Goal: Communication & Community: Answer question/provide support

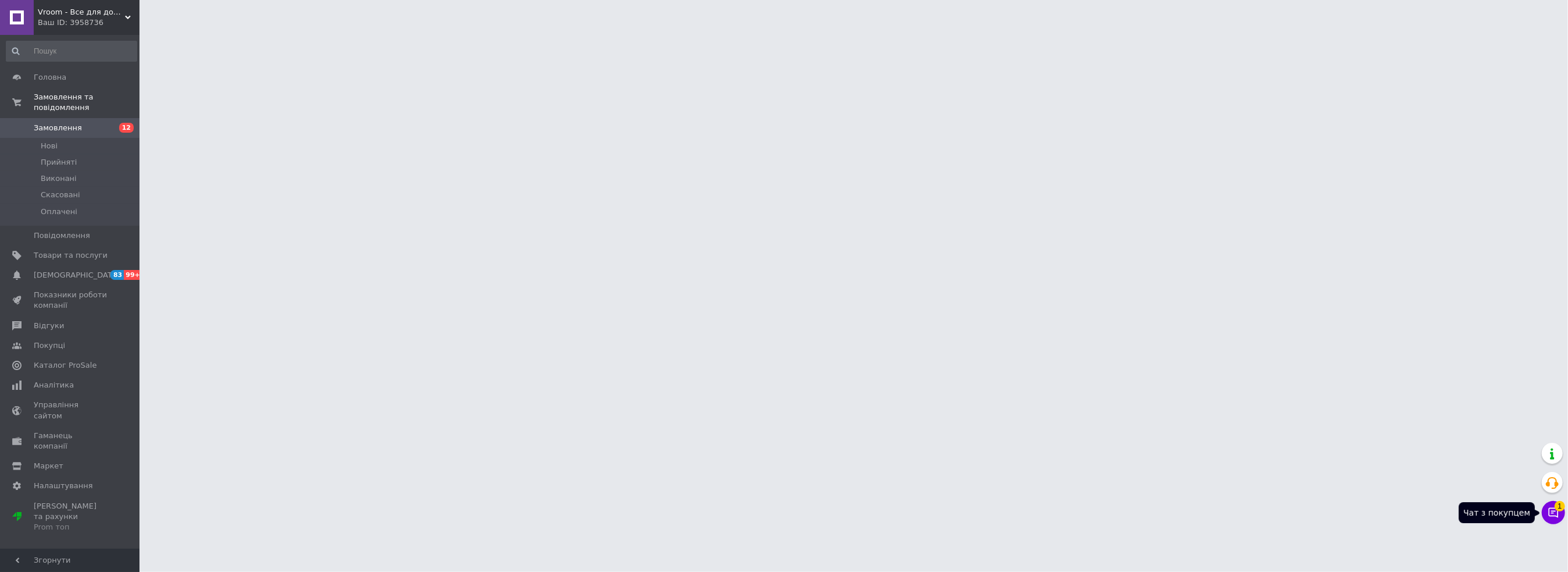
click at [1552, 510] on icon at bounding box center [1553, 512] width 12 height 12
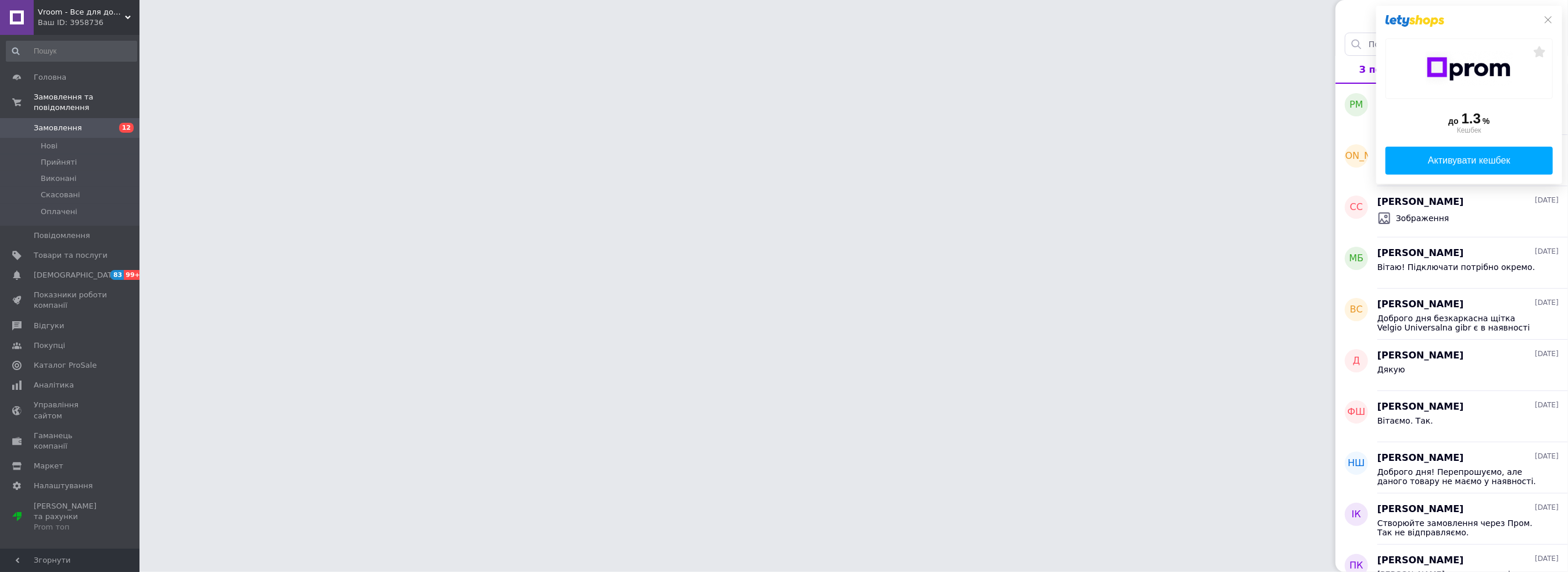
click at [1542, 23] on div at bounding box center [1468, 21] width 167 height 12
click at [1546, 22] on icon at bounding box center [1548, 20] width 10 height 10
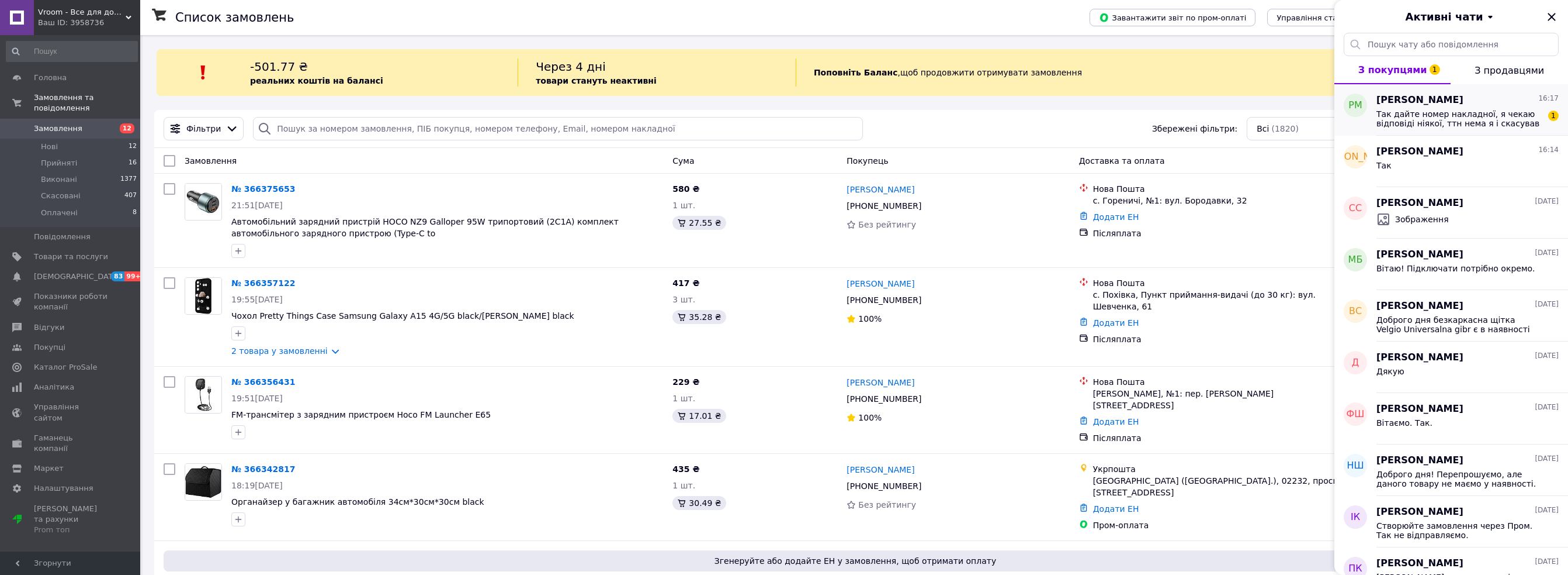
click at [1474, 124] on span "Так дайте номер накладної, я чекаю відповіді ніякої, ттн нема я і скасував пере…" at bounding box center [1459, 118] width 166 height 18
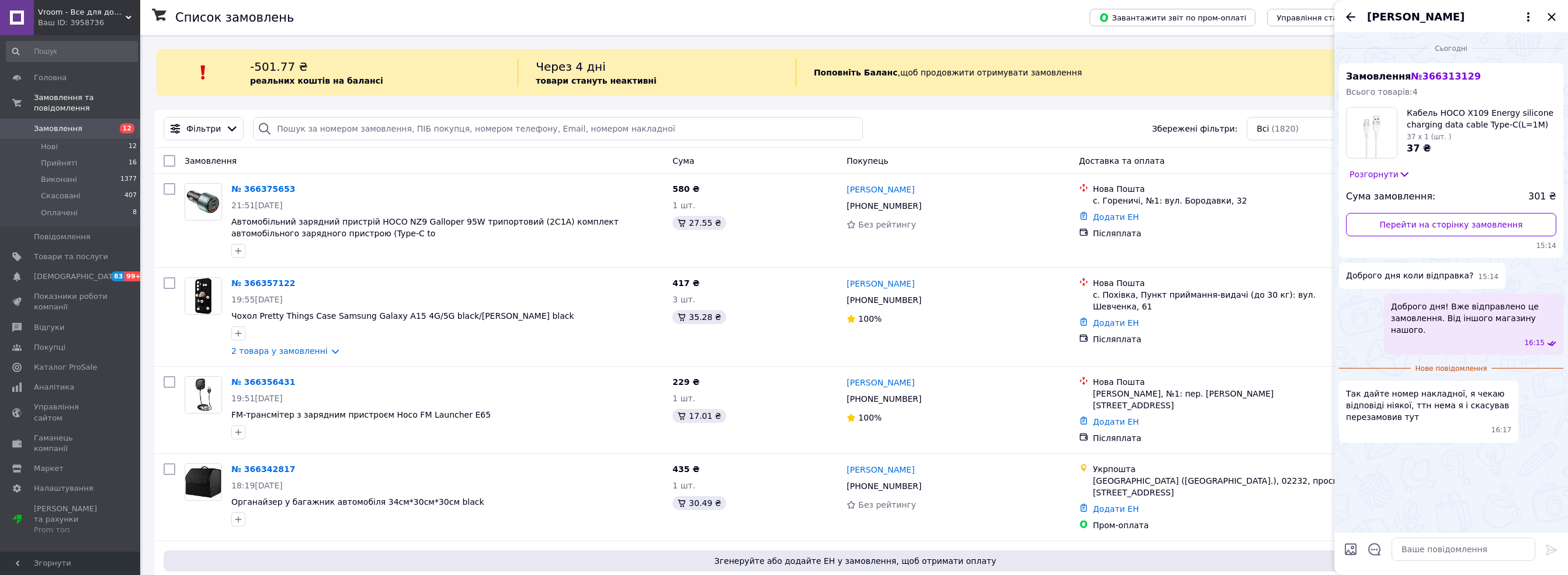
click at [100, 5] on div "Vroom - Все для дому, авто та затишку! Ваш ID: 3958736" at bounding box center [87, 17] width 106 height 35
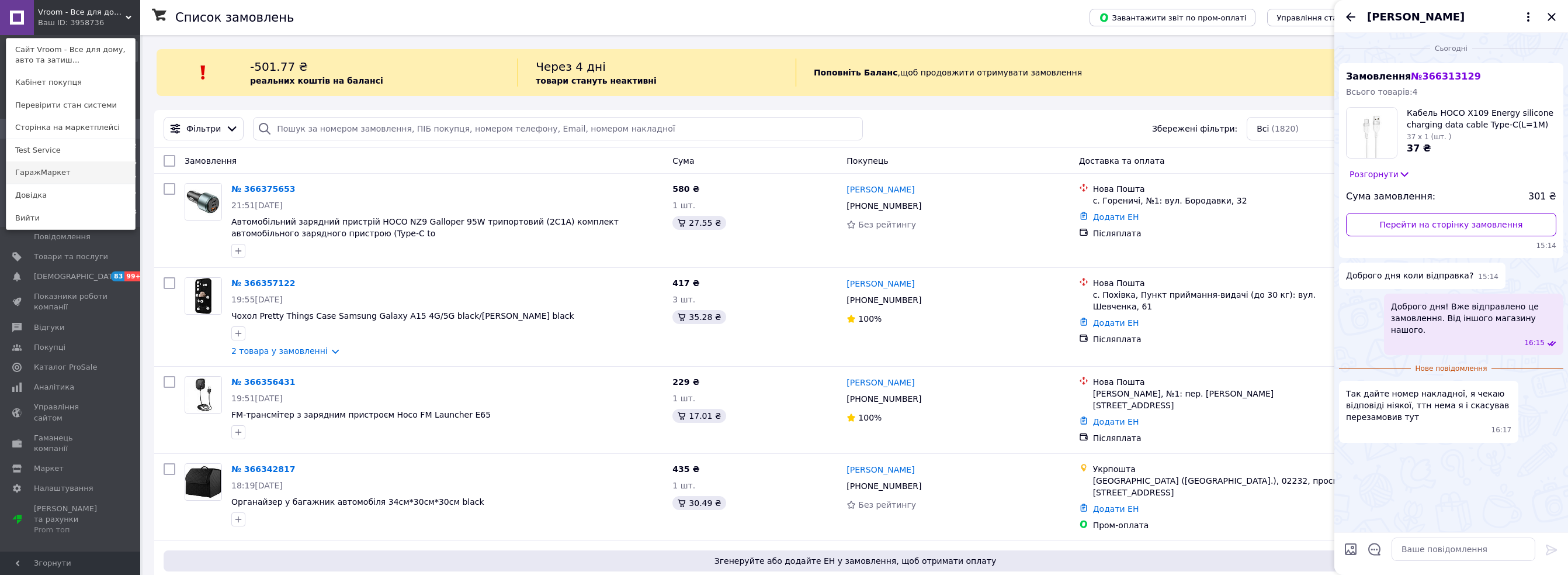
click at [57, 172] on link "ГаражМаркет" at bounding box center [70, 172] width 128 height 22
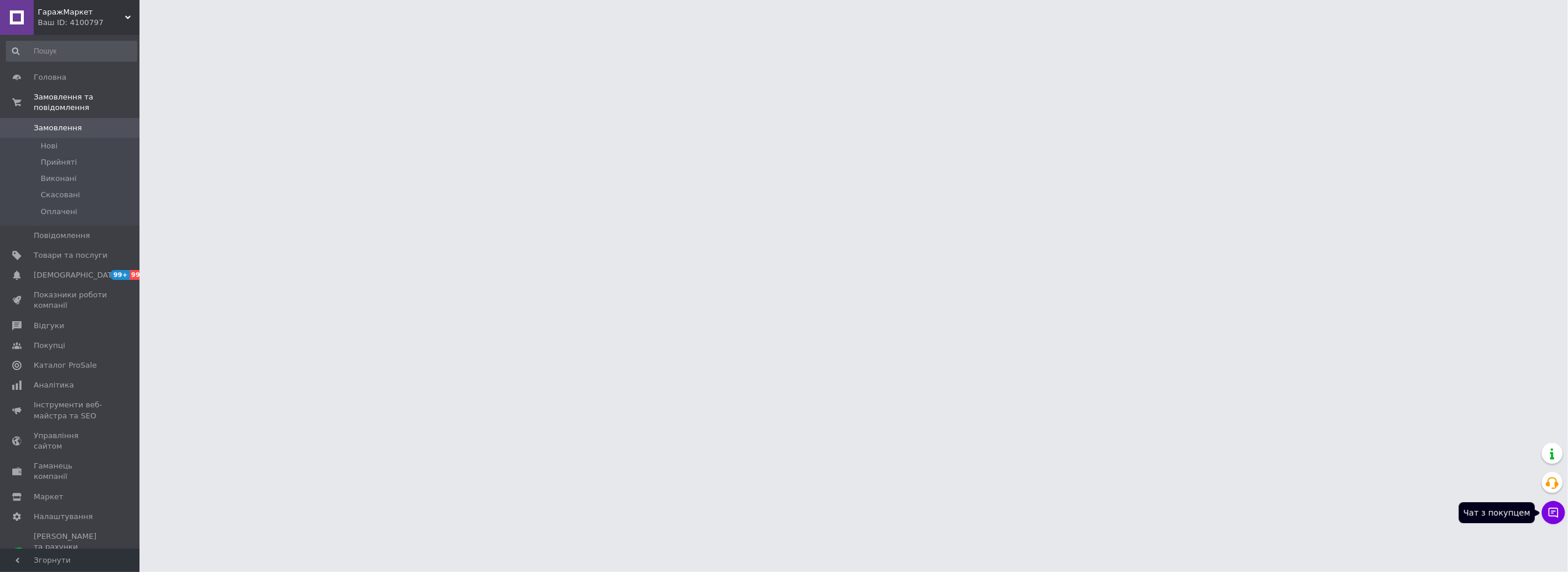
click at [1547, 510] on icon at bounding box center [1553, 512] width 12 height 12
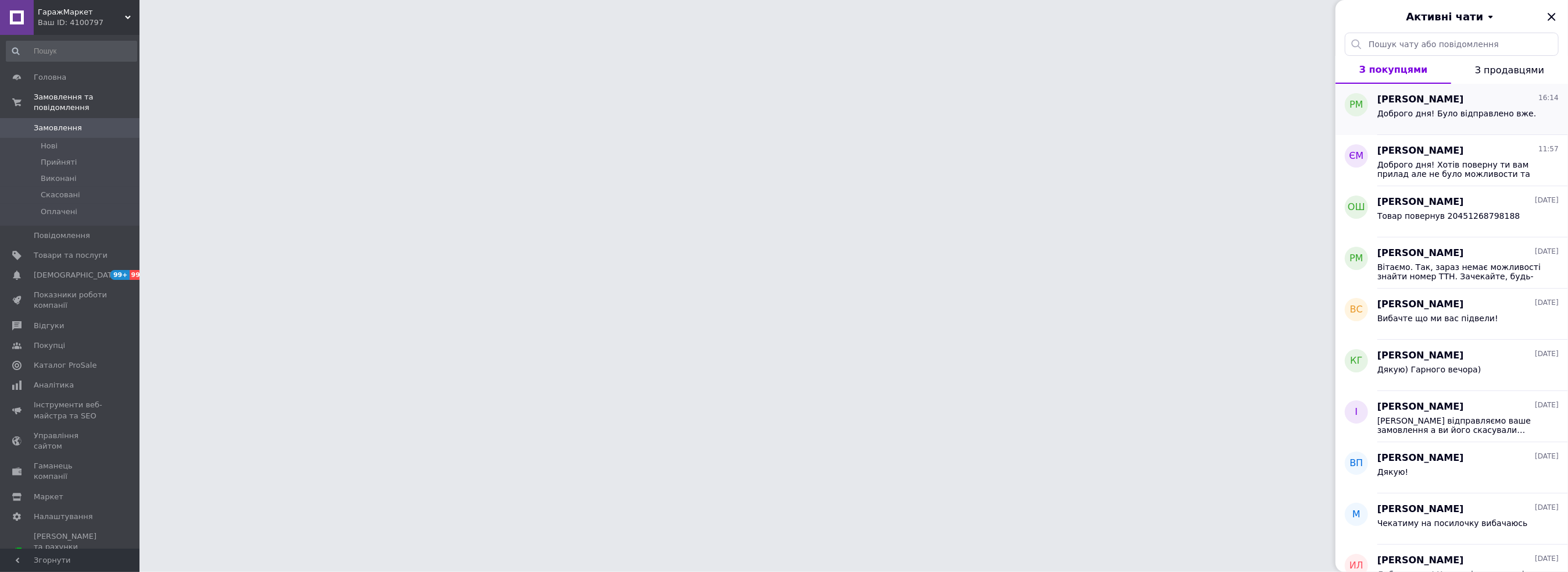
click at [1454, 108] on span "Доброго дня! Було відправлено вже." at bounding box center [1456, 113] width 158 height 10
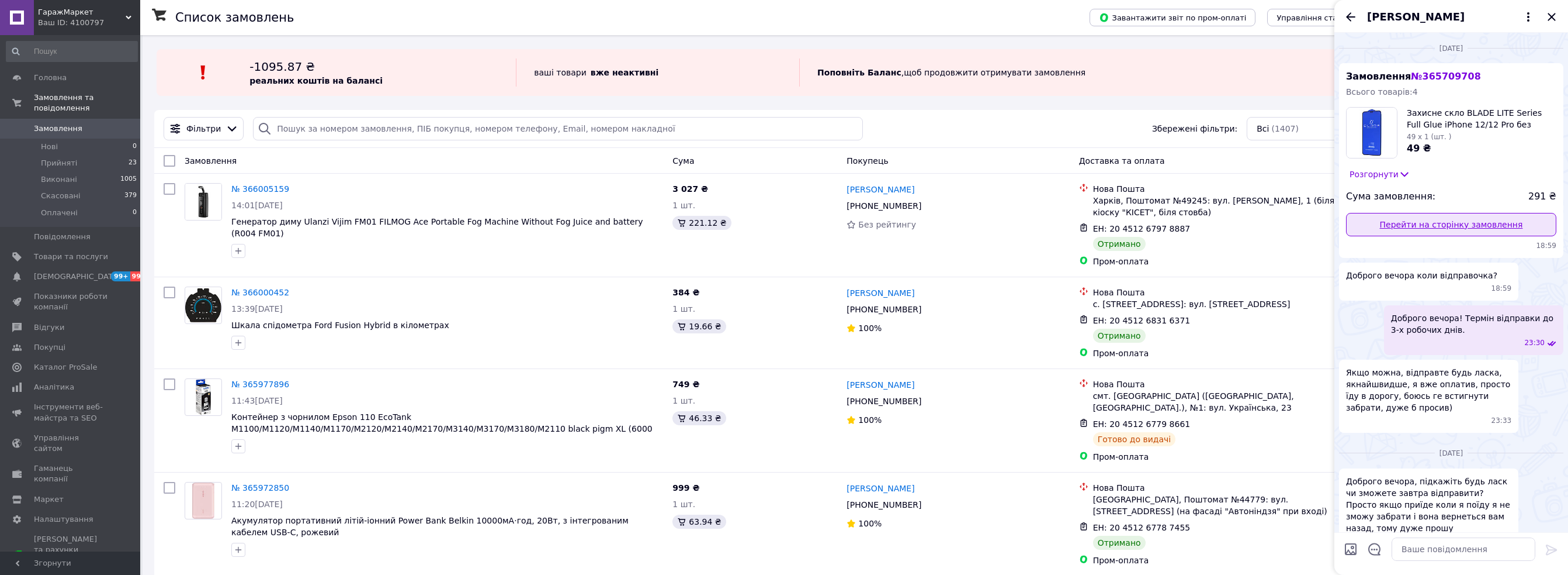
click at [1436, 219] on link "Перейти на сторінку замовлення" at bounding box center [1451, 225] width 210 height 23
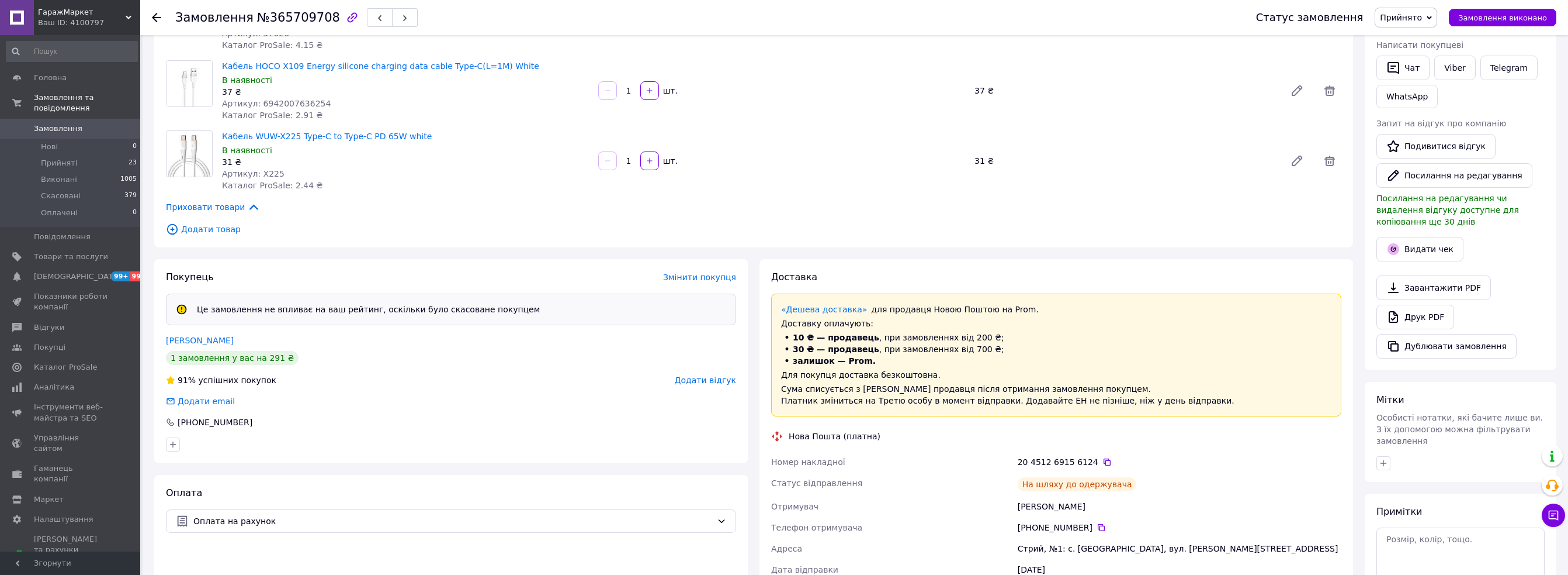
scroll to position [292, 0]
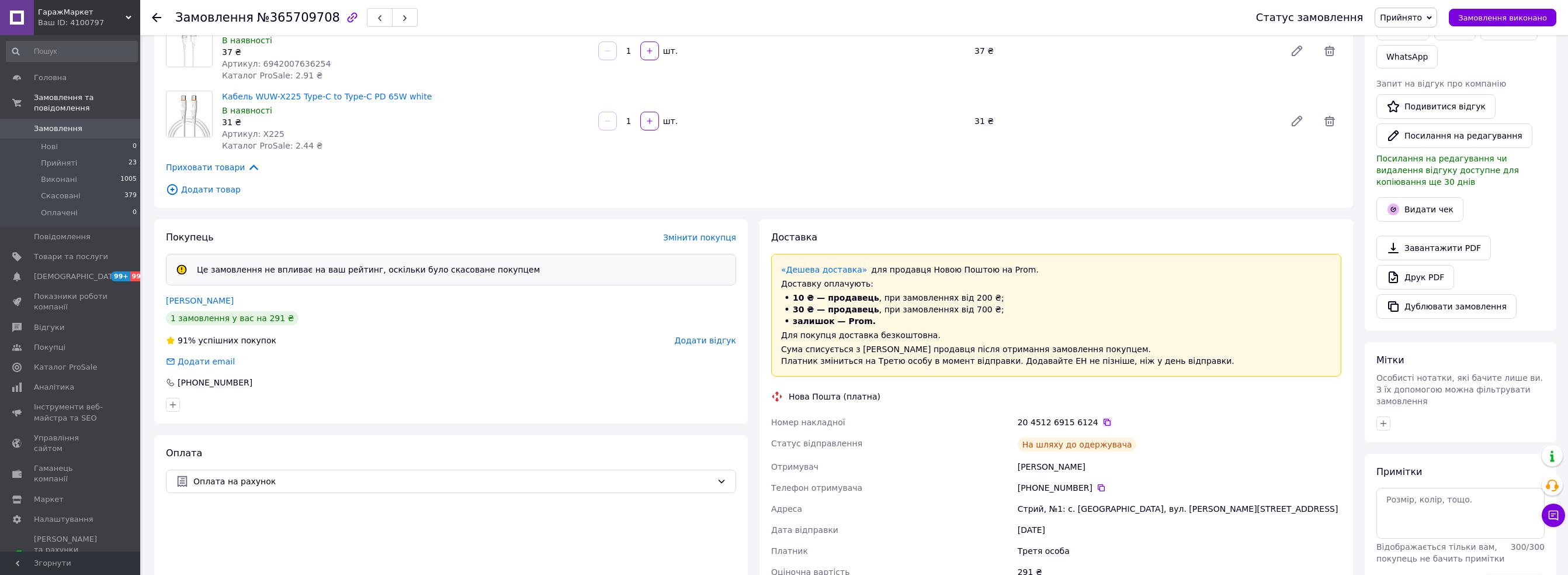
click at [1103, 419] on icon at bounding box center [1106, 422] width 7 height 7
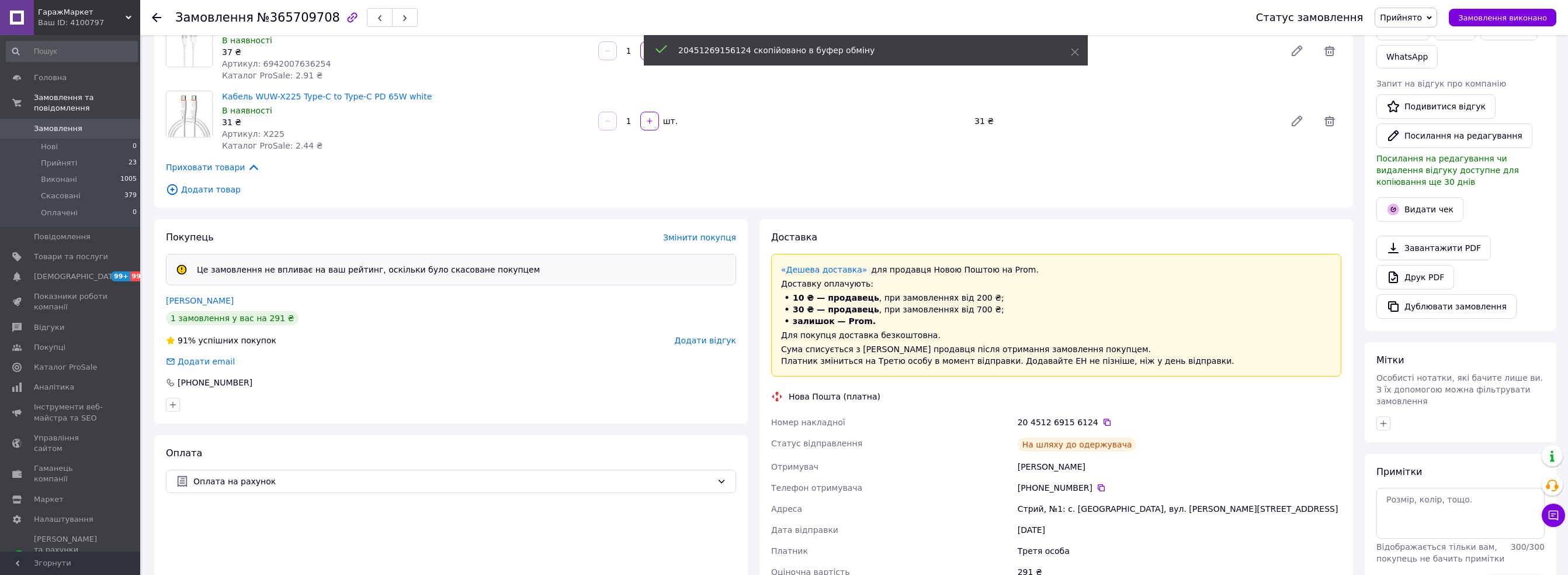
click at [59, 13] on span "ГаражМаркет" at bounding box center [81, 12] width 88 height 11
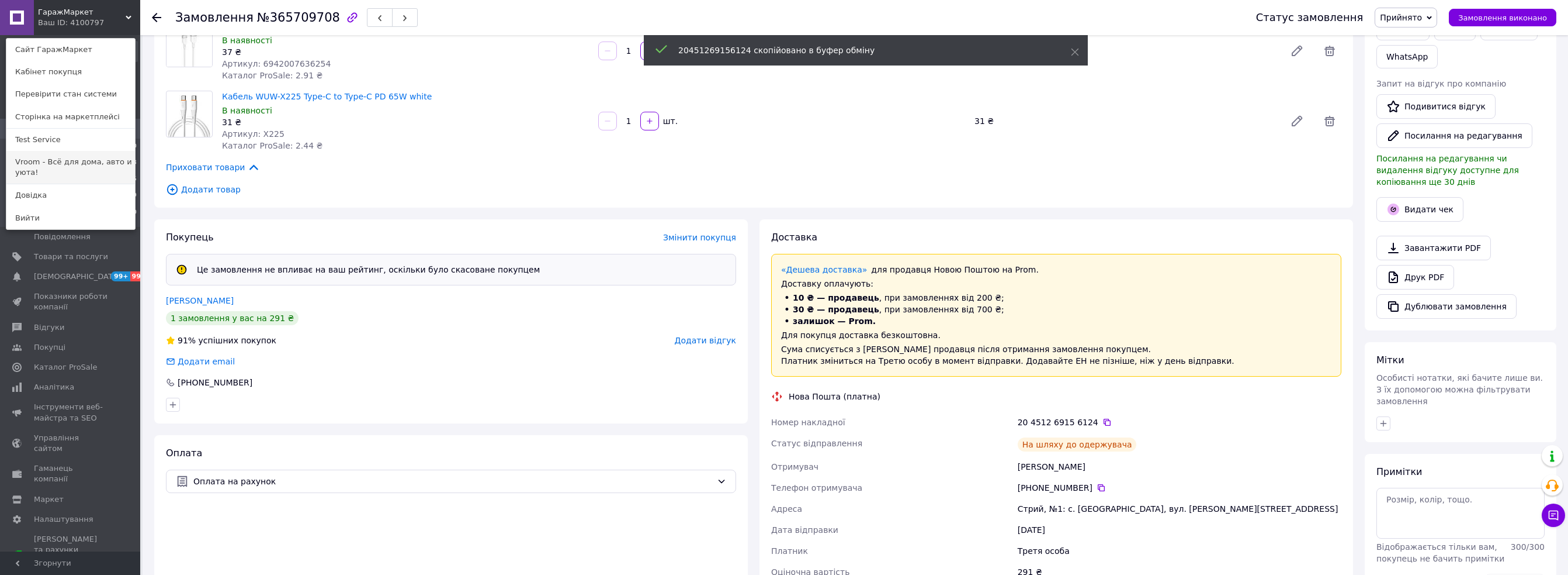
click at [81, 172] on link "Vroom - Всё для дома, авто и уюта!" at bounding box center [70, 167] width 128 height 33
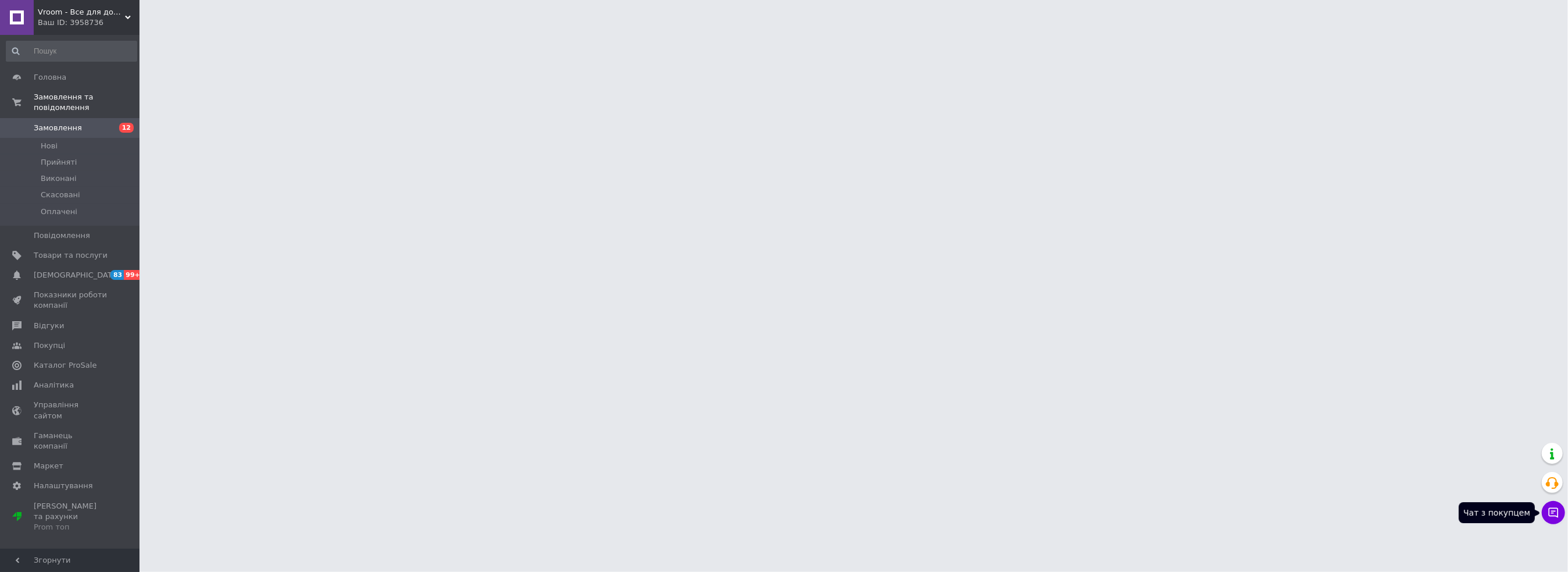
click at [1556, 511] on icon at bounding box center [1553, 512] width 12 height 12
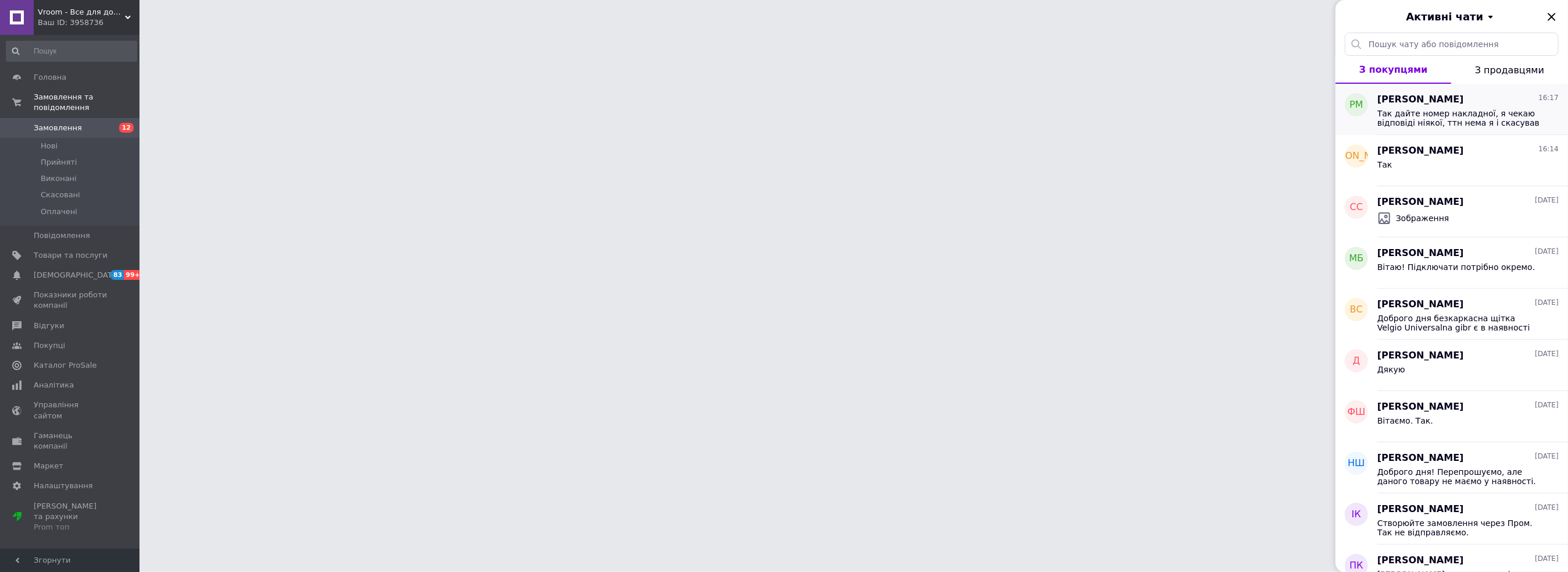
click at [1470, 101] on div "Роман Мельник 16:17" at bounding box center [1467, 100] width 181 height 13
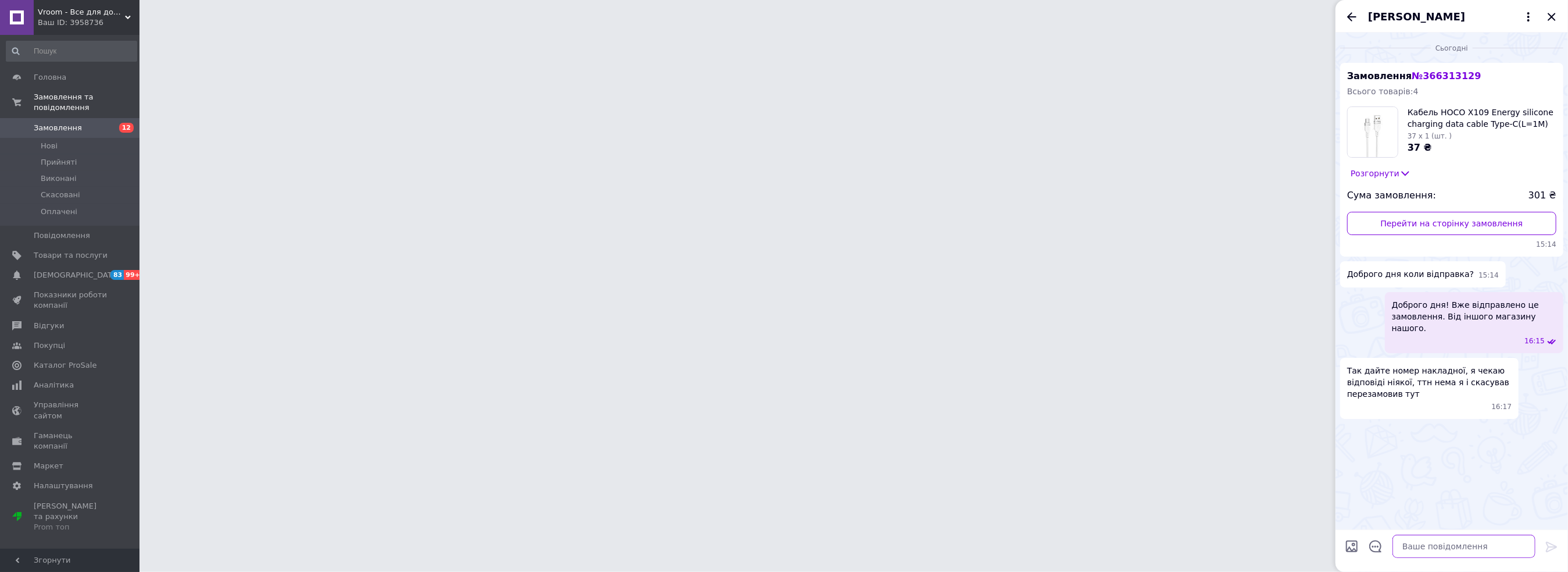
click at [1425, 557] on textarea at bounding box center [1463, 546] width 143 height 23
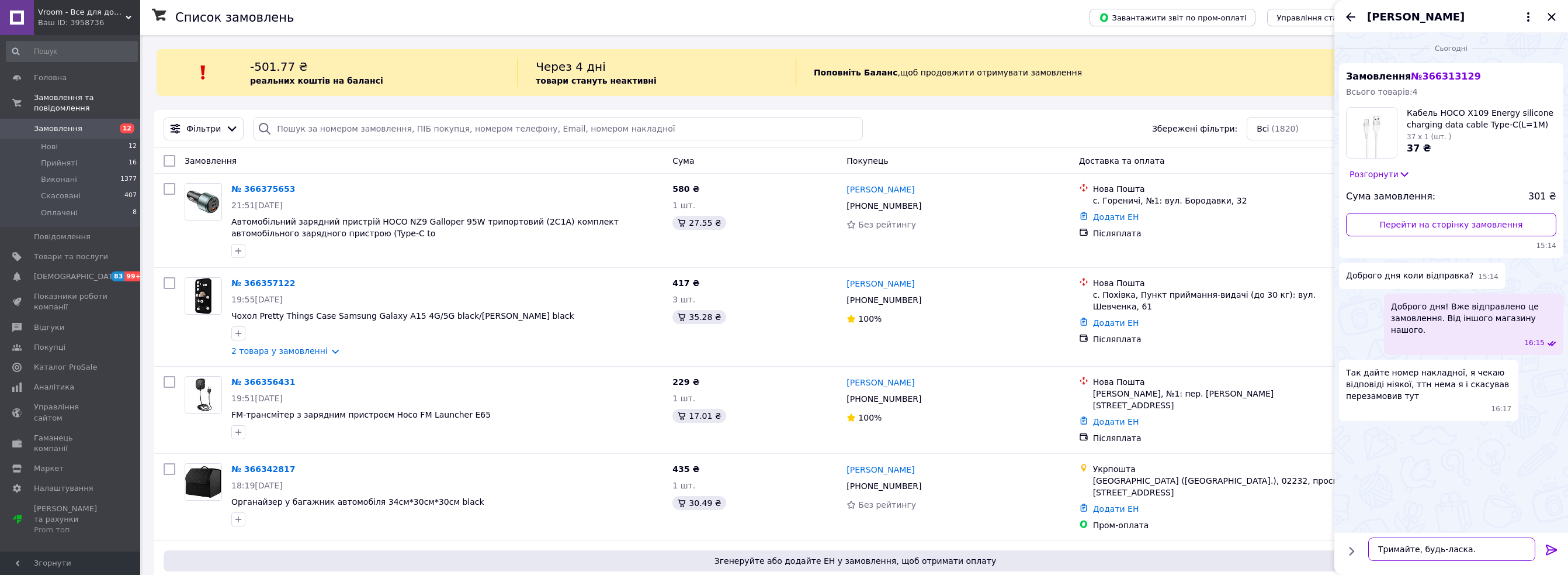
scroll to position [7, 0]
paste textarea "20451269156124"
type textarea "Тримайте, будь-ласка. 20451269156124"
type textarea "Надобраніч! Тихої ночі вам!"
